Goal: Transaction & Acquisition: Obtain resource

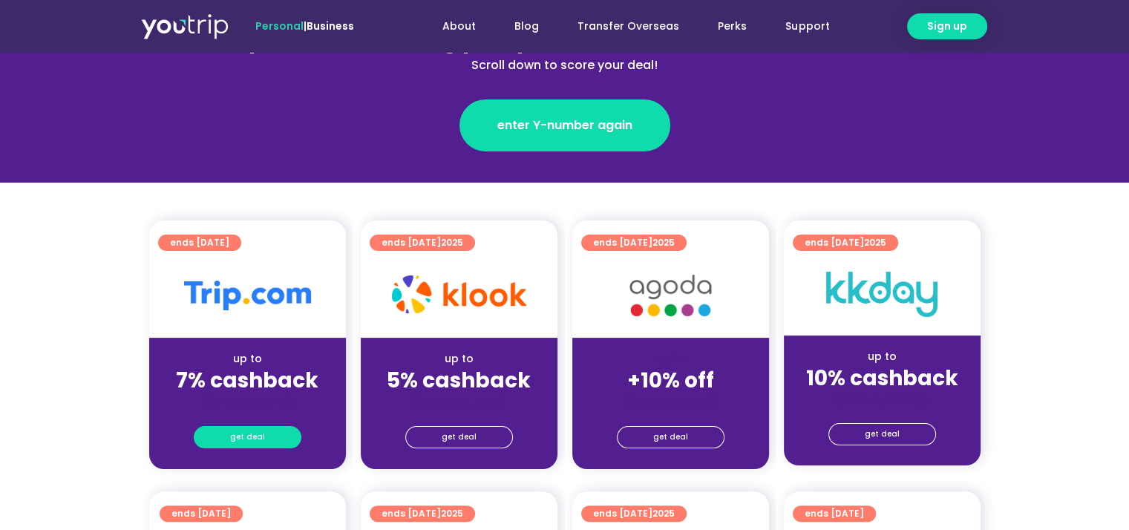
click at [237, 431] on span "get deal" at bounding box center [247, 437] width 35 height 21
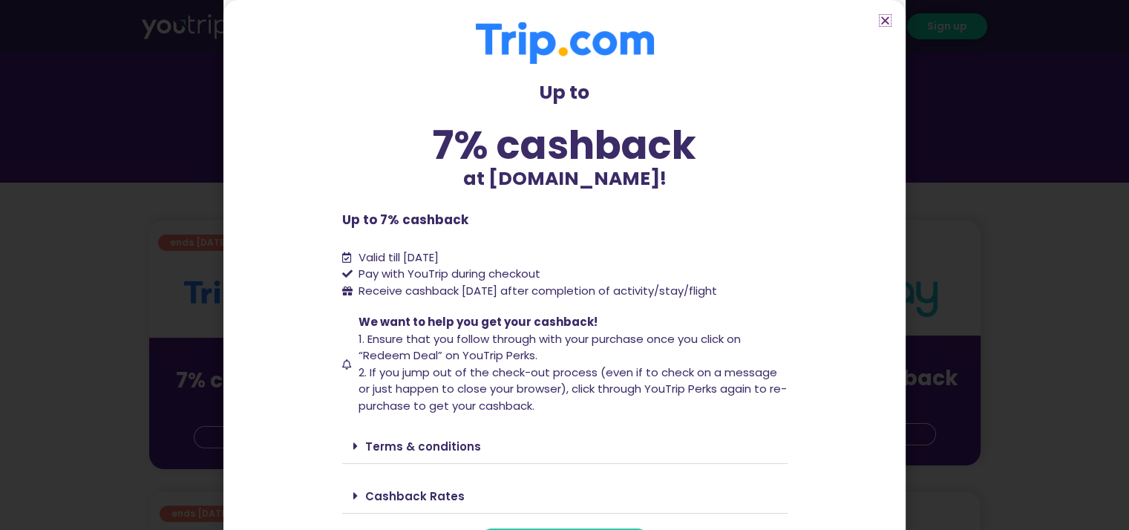
scroll to position [36, 0]
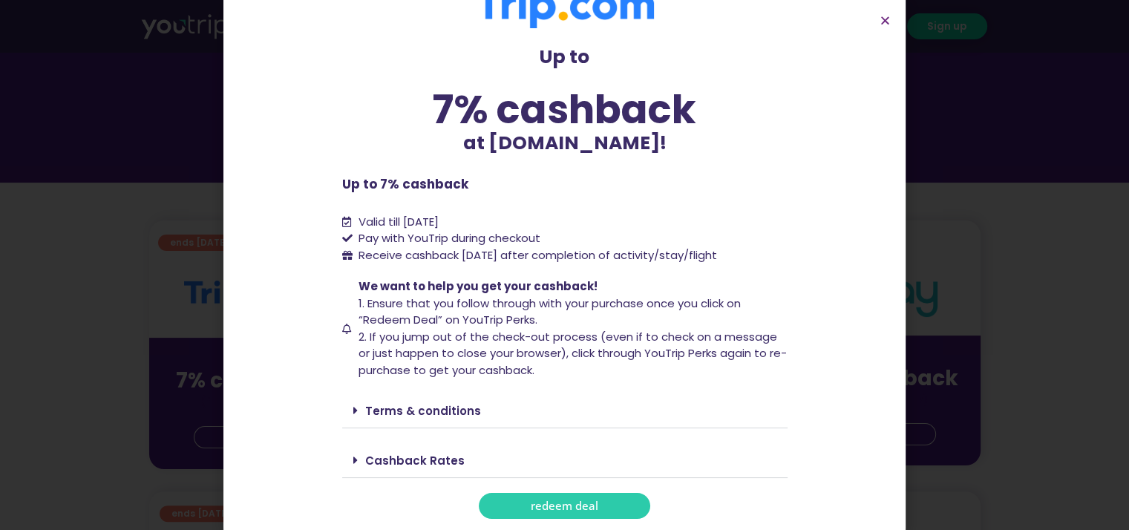
click at [511, 503] on link "redeem deal" at bounding box center [564, 506] width 171 height 26
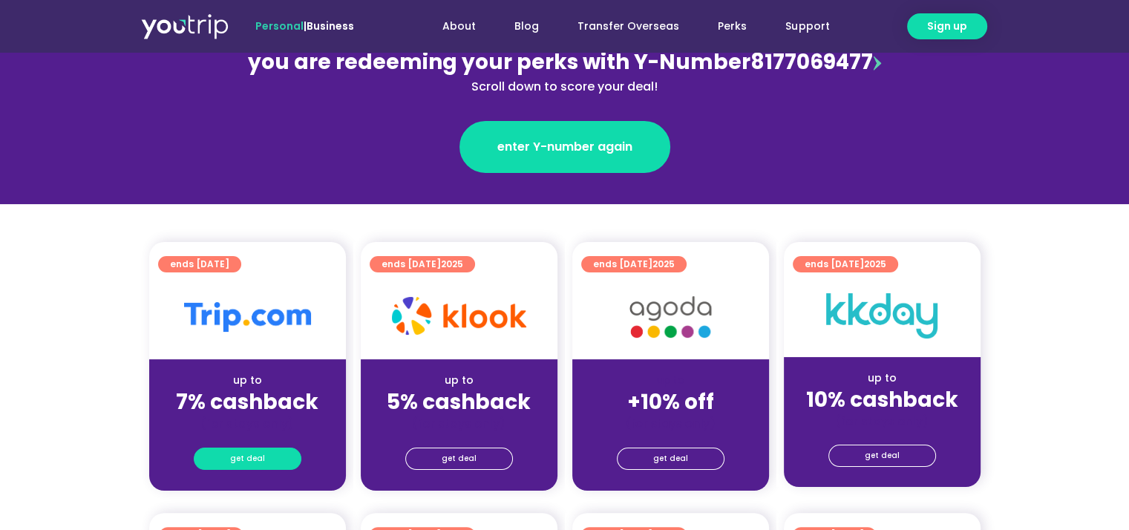
scroll to position [297, 0]
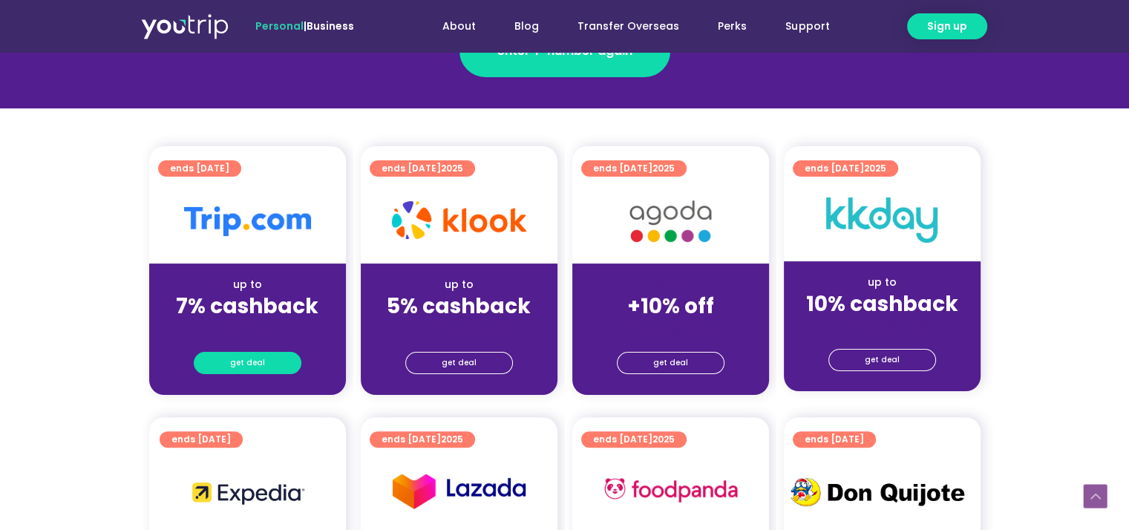
click at [246, 367] on span "get deal" at bounding box center [247, 363] width 35 height 21
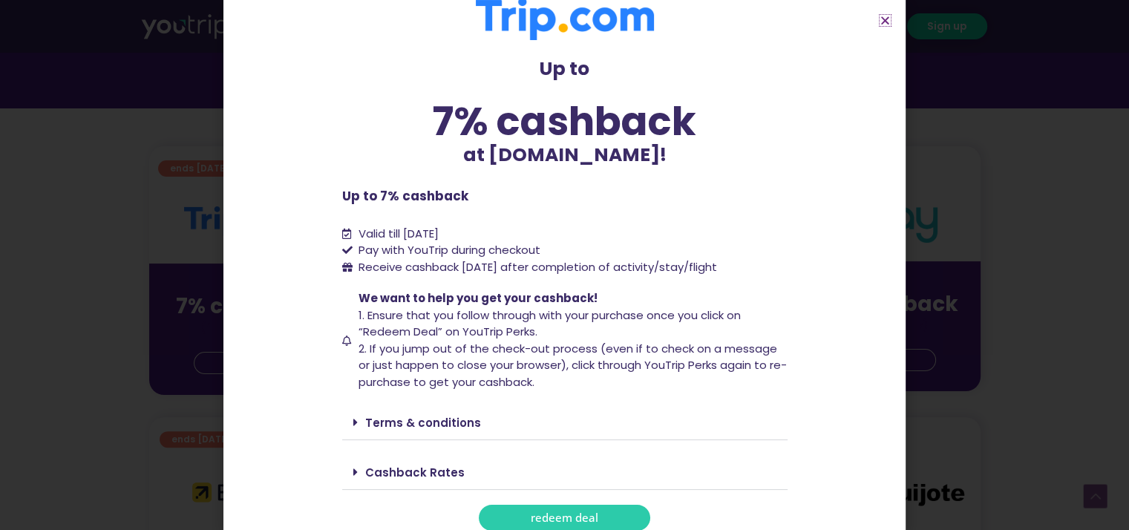
scroll to position [36, 0]
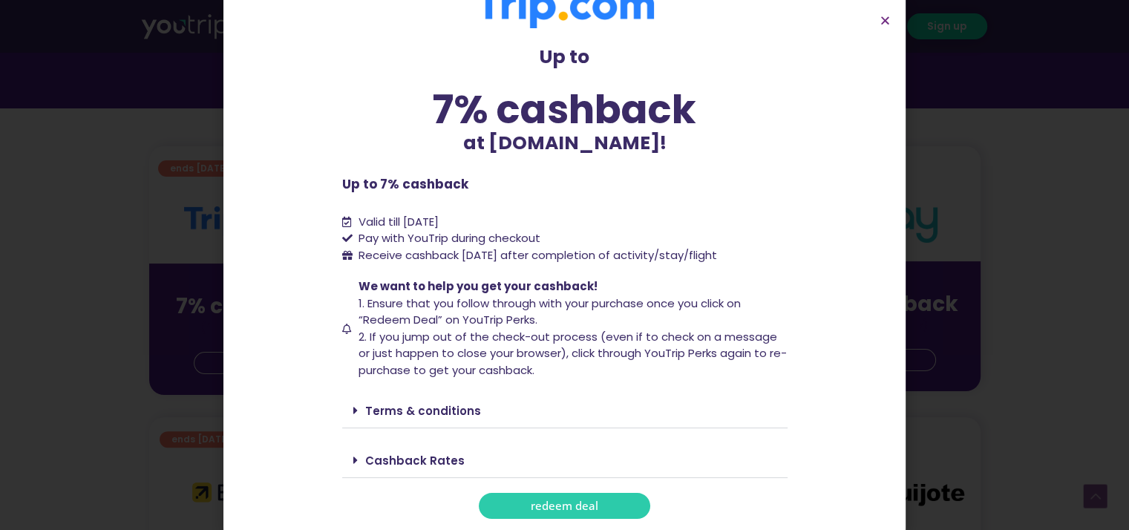
click at [346, 410] on div "Terms & conditions" at bounding box center [564, 410] width 445 height 35
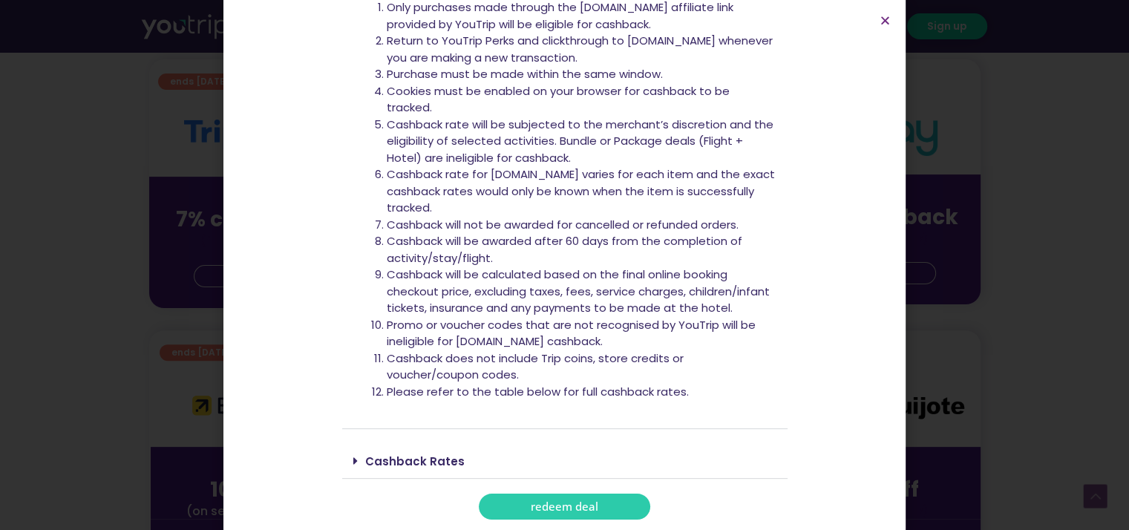
scroll to position [445, 0]
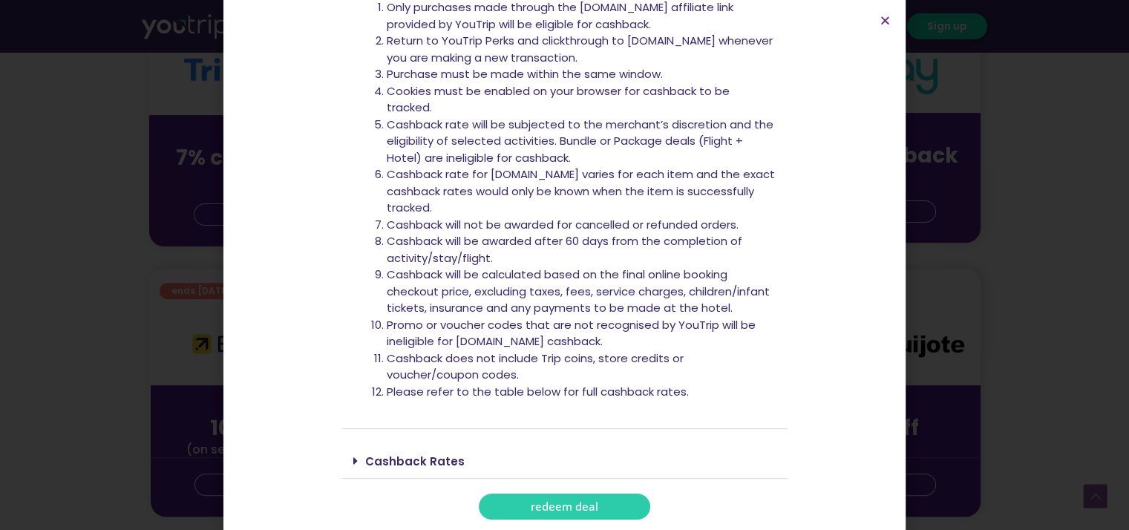
click at [558, 511] on span "redeem deal" at bounding box center [565, 506] width 68 height 11
